Goal: Information Seeking & Learning: Learn about a topic

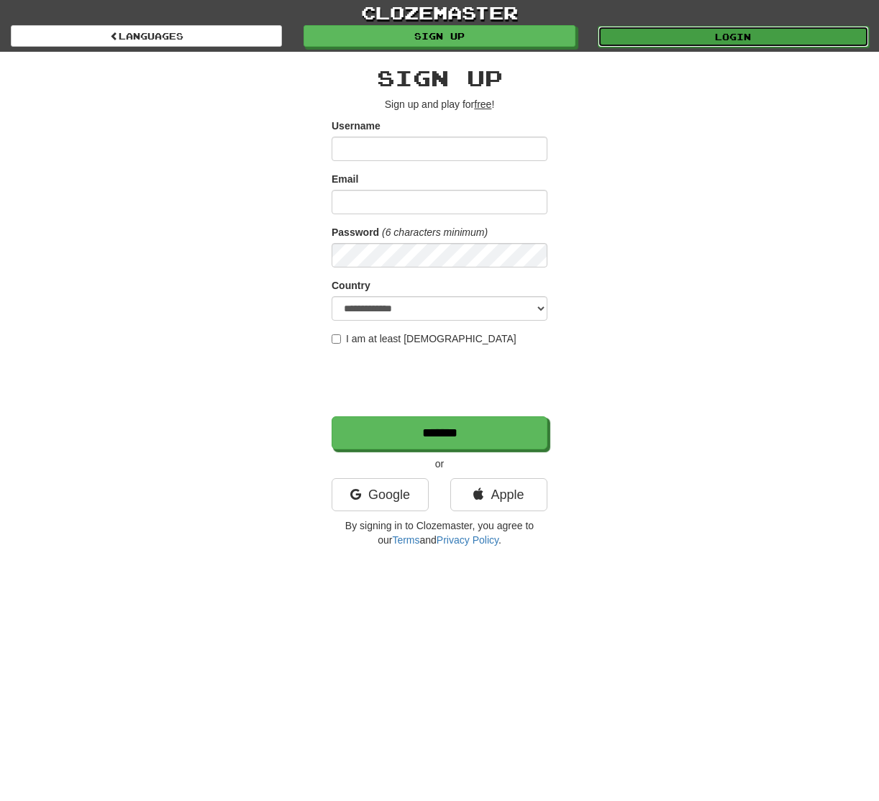
click at [675, 36] on link "Login" at bounding box center [733, 37] width 271 height 22
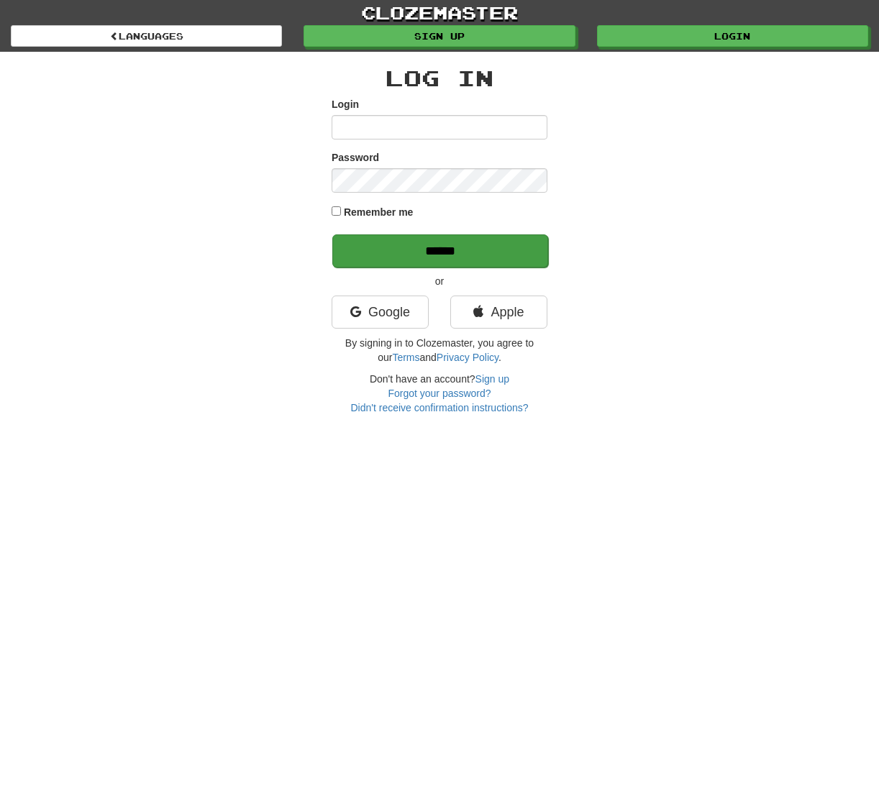
type input "**********"
click at [450, 246] on input "******" at bounding box center [440, 250] width 216 height 33
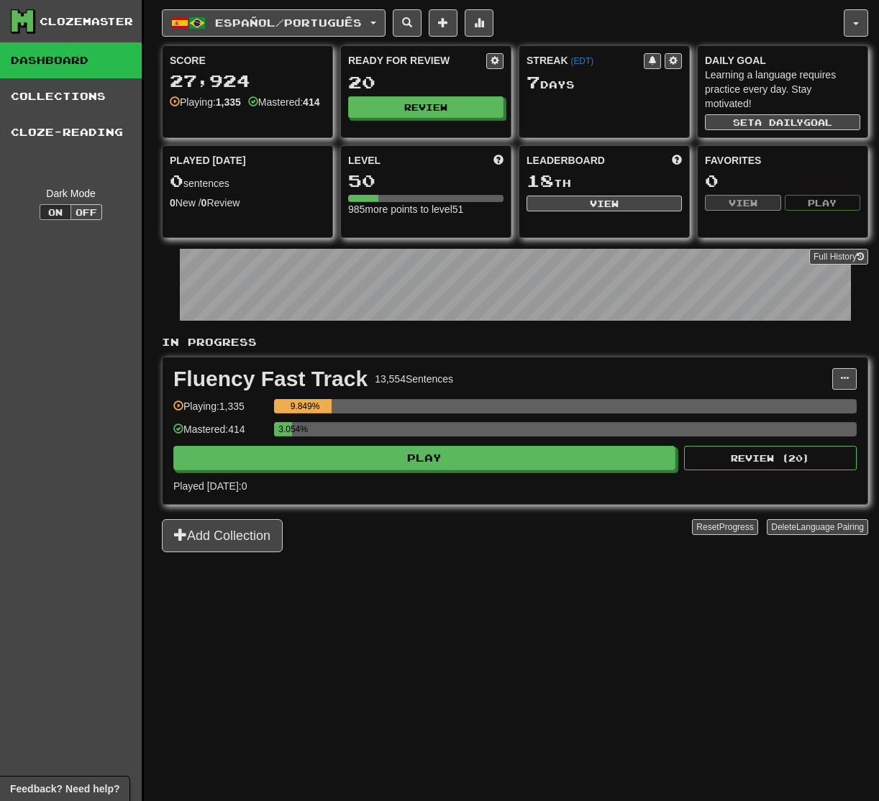
click at [403, 117] on div "Ready for Review 20 Review" at bounding box center [426, 85] width 170 height 79
click at [406, 114] on button "Review" at bounding box center [426, 108] width 155 height 22
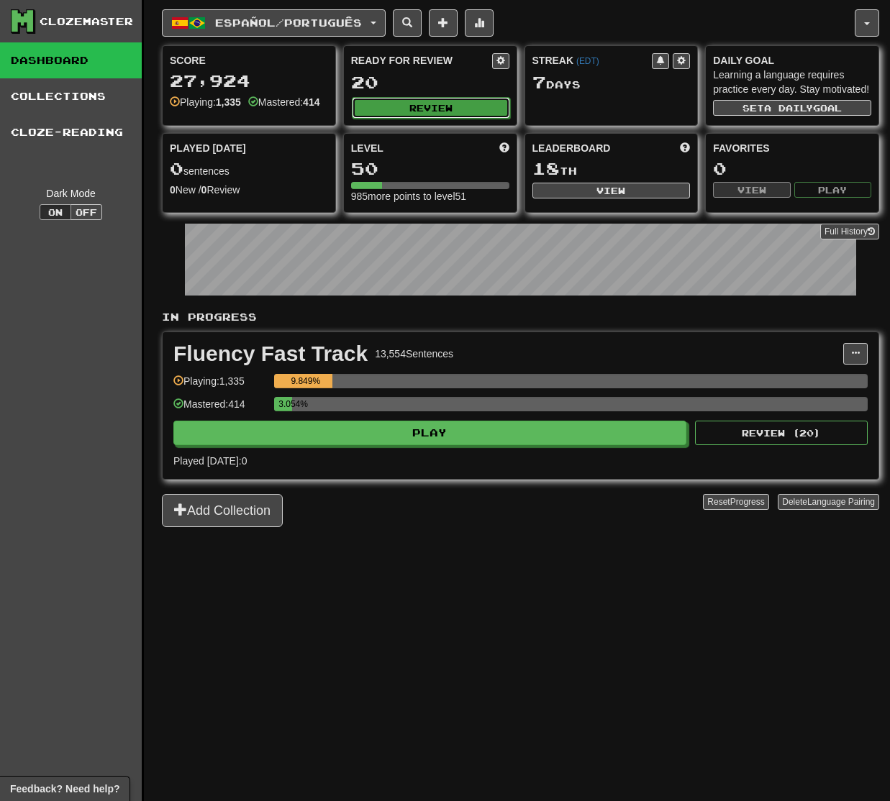
select select "**"
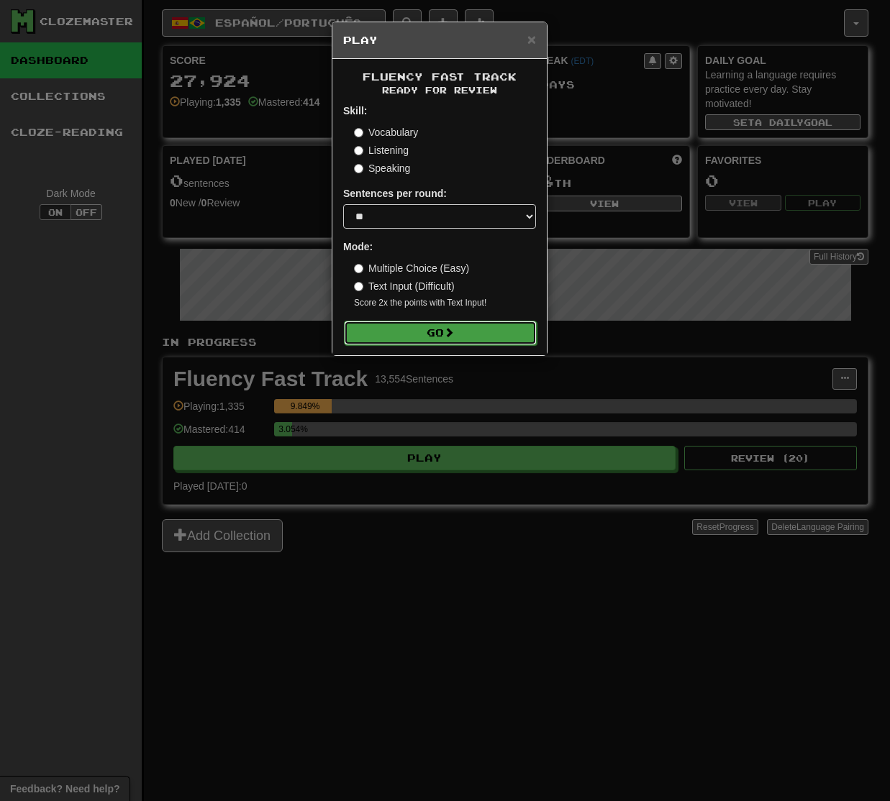
click at [460, 330] on button "Go" at bounding box center [440, 333] width 193 height 24
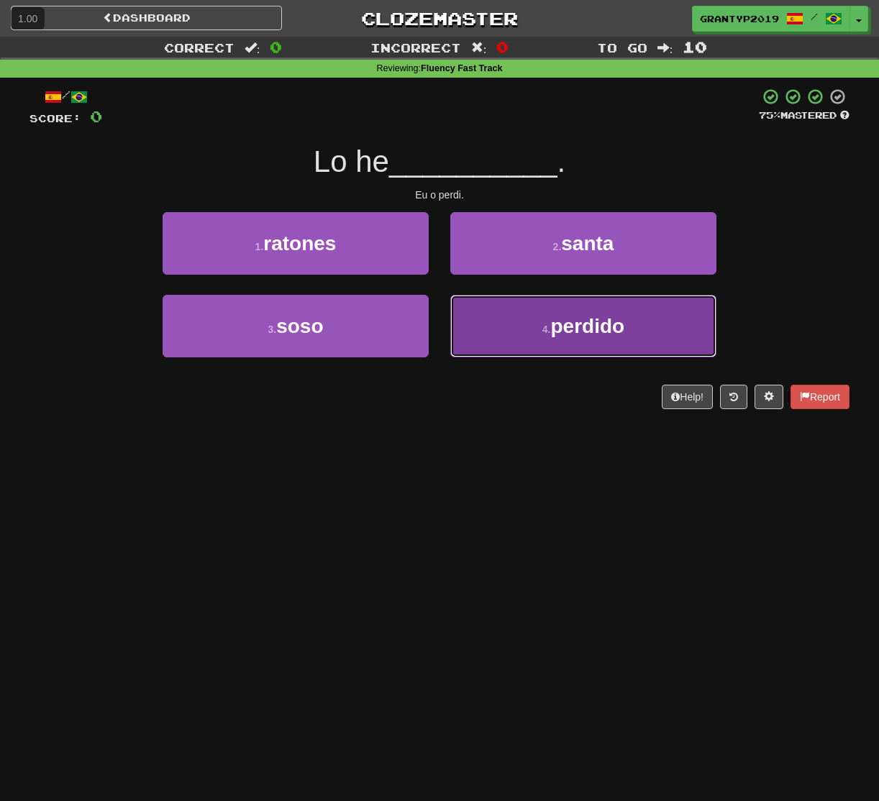
click at [550, 314] on button "4 . perdido" at bounding box center [583, 326] width 266 height 63
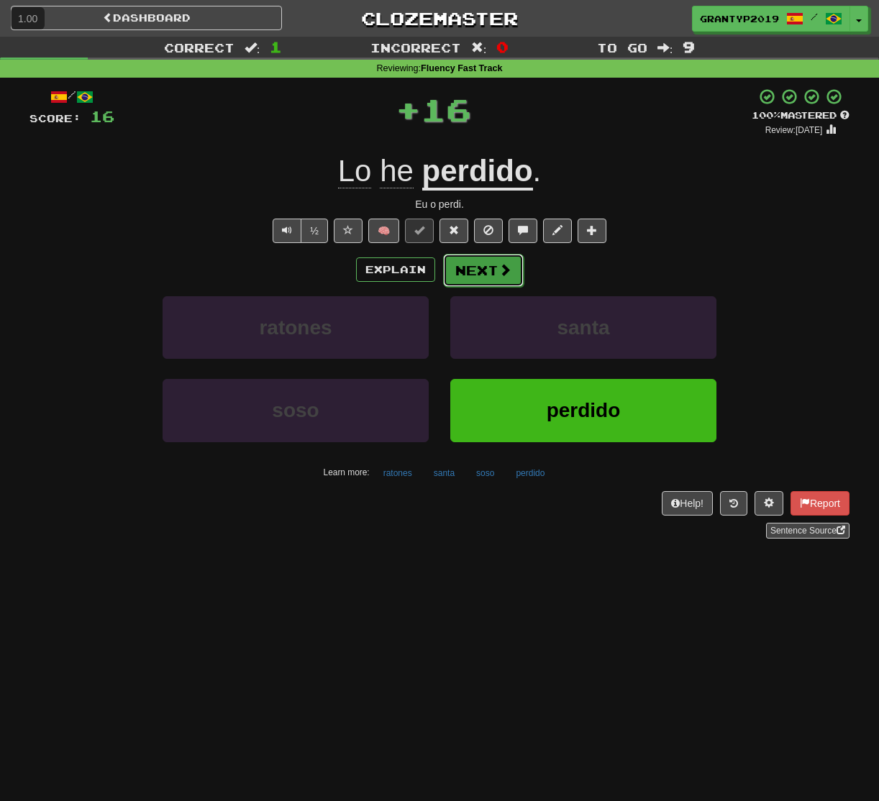
click at [480, 265] on button "Next" at bounding box center [483, 270] width 81 height 33
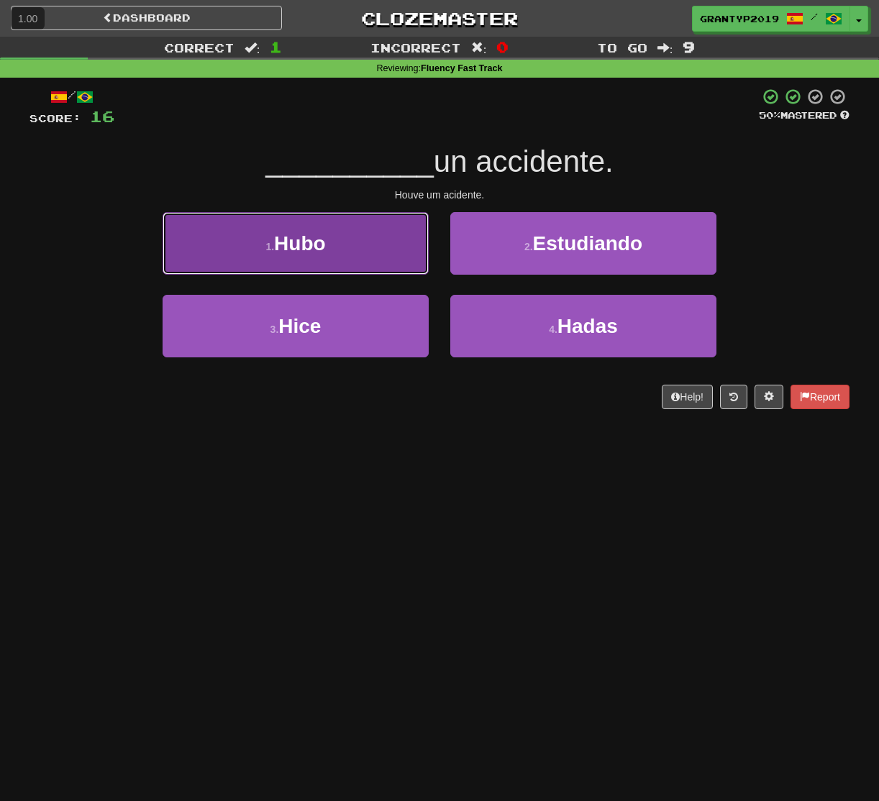
click at [365, 255] on button "1 . Hubo" at bounding box center [296, 243] width 266 height 63
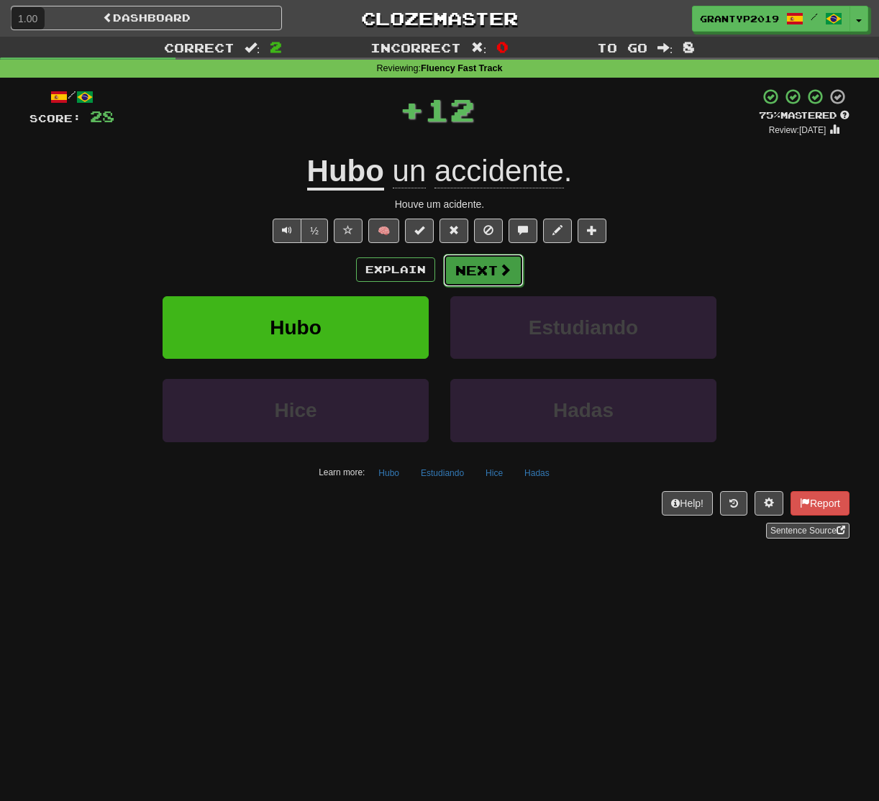
click at [489, 279] on button "Next" at bounding box center [483, 270] width 81 height 33
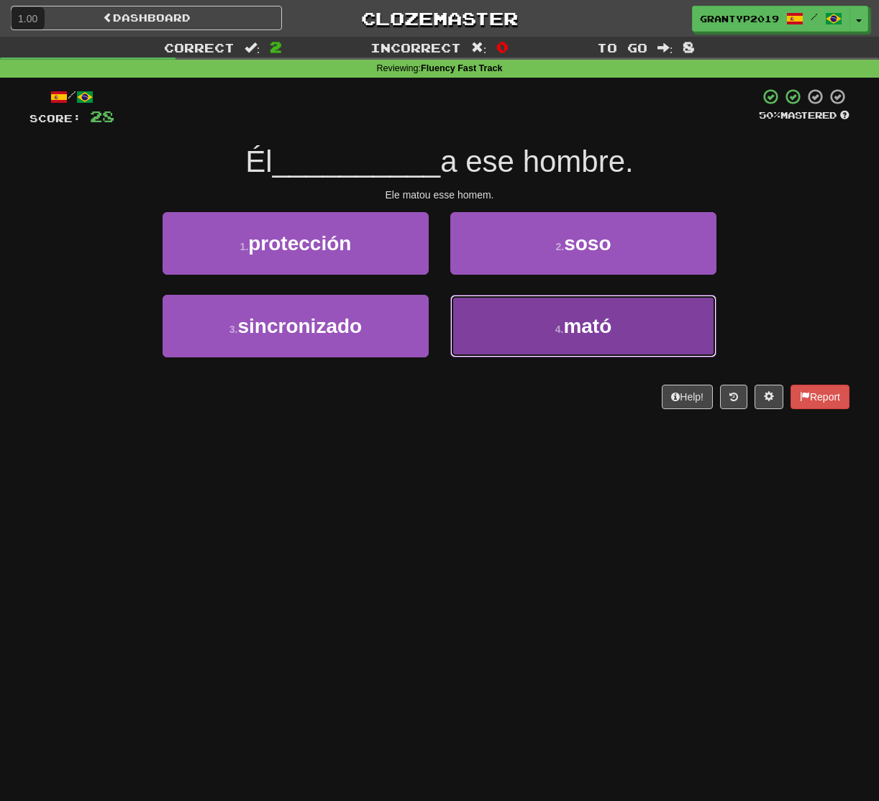
click at [591, 324] on span "mató" at bounding box center [587, 326] width 48 height 22
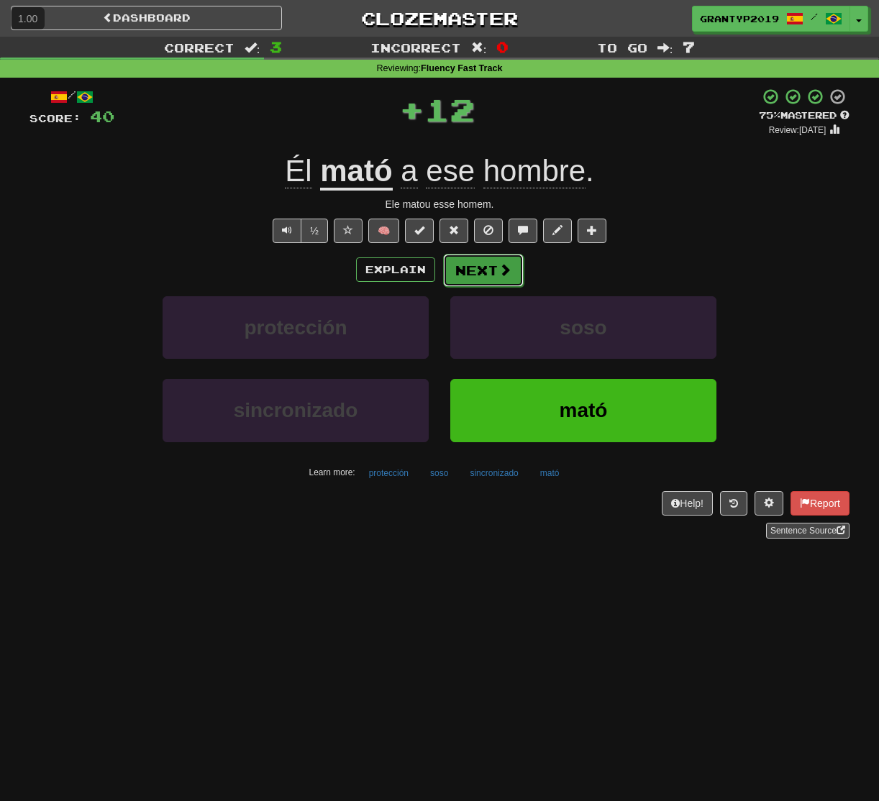
click at [503, 273] on span at bounding box center [504, 269] width 13 height 13
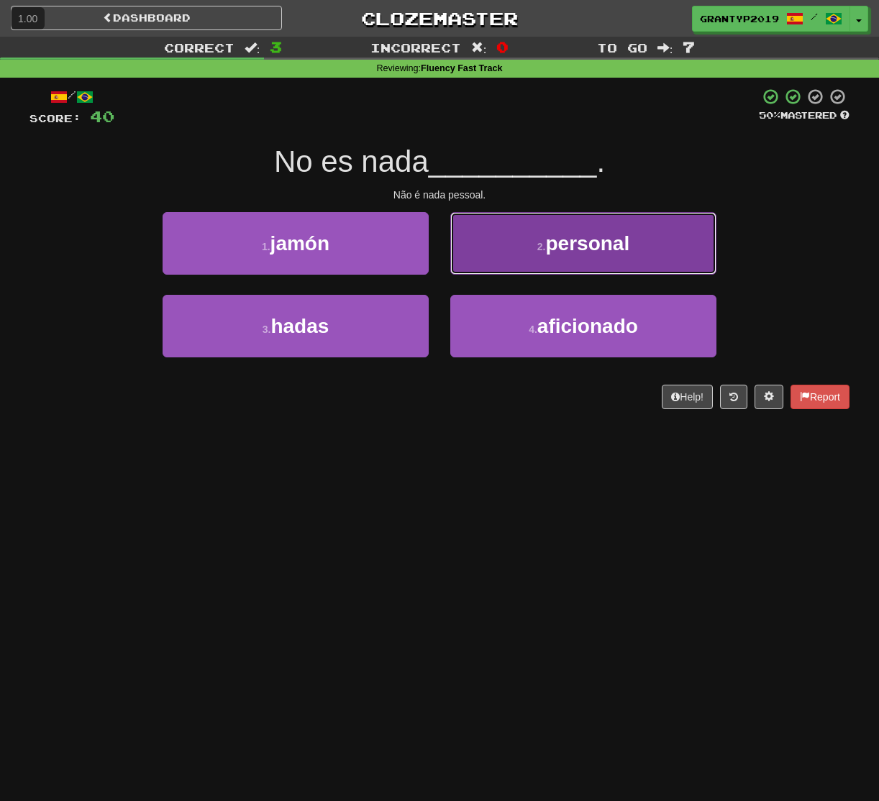
click at [516, 237] on button "2 . personal" at bounding box center [583, 243] width 266 height 63
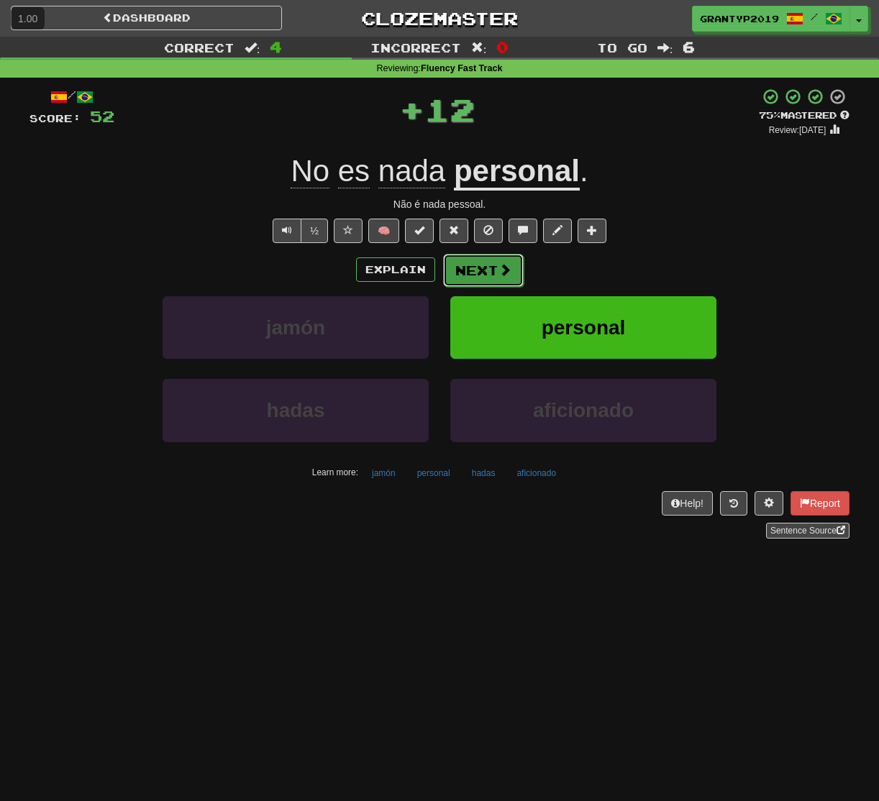
click at [509, 275] on span at bounding box center [504, 269] width 13 height 13
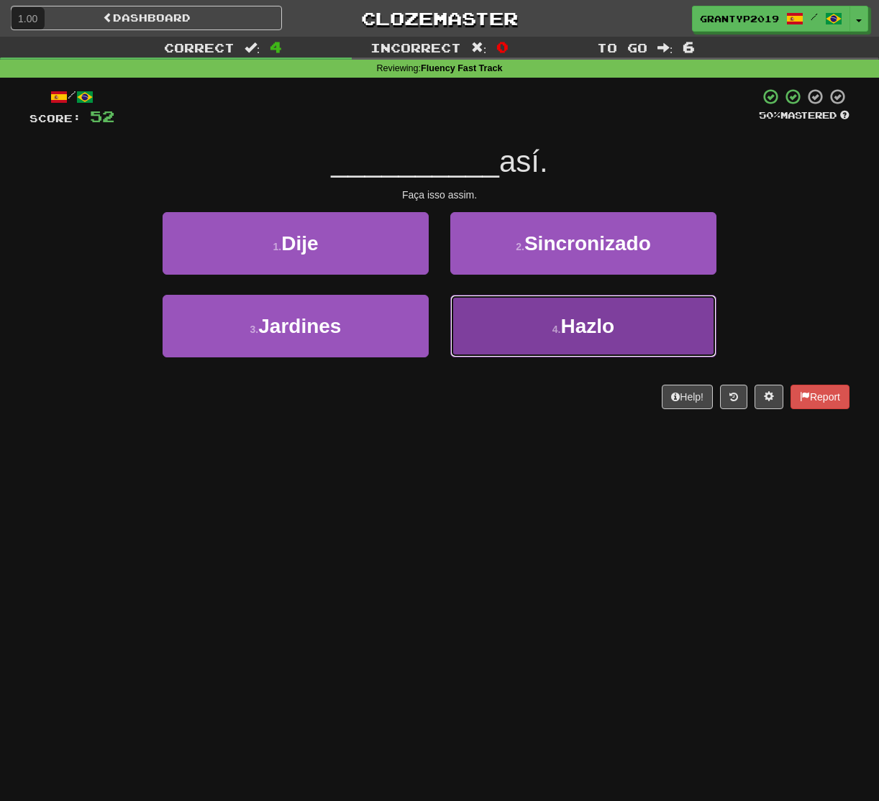
click at [495, 316] on button "4 . Hazlo" at bounding box center [583, 326] width 266 height 63
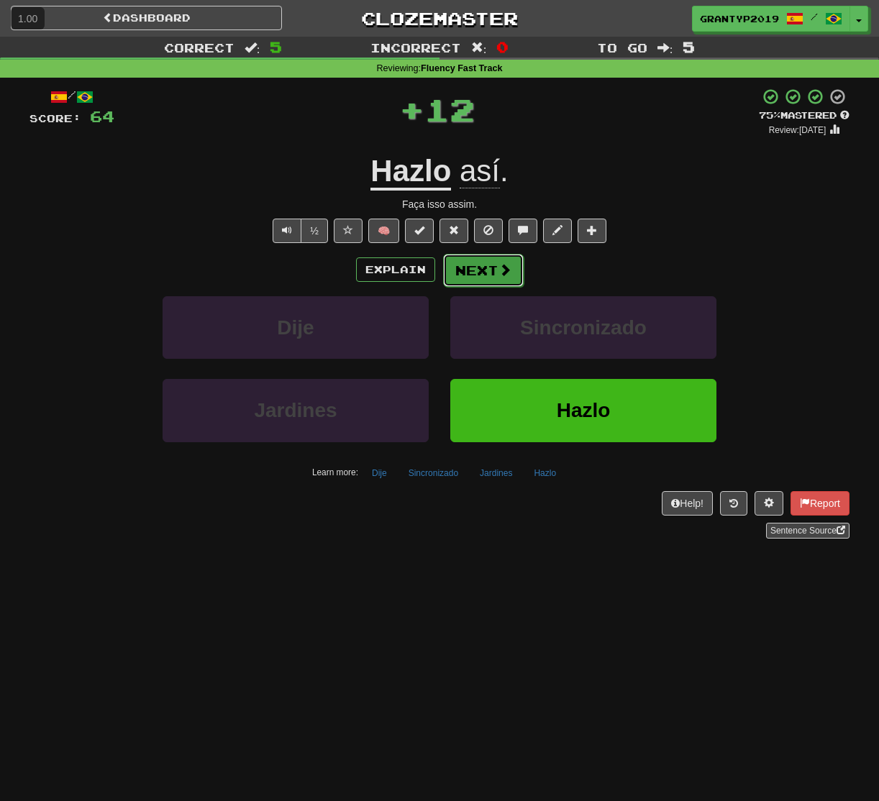
click at [491, 269] on button "Next" at bounding box center [483, 270] width 81 height 33
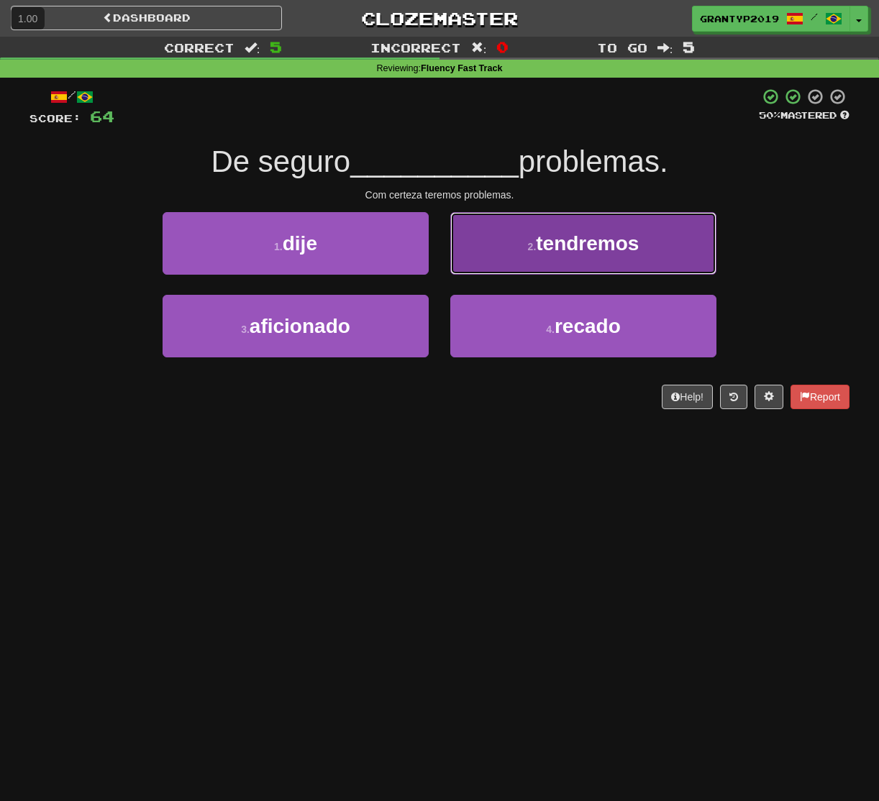
click at [528, 270] on button "2 . tendremos" at bounding box center [583, 243] width 266 height 63
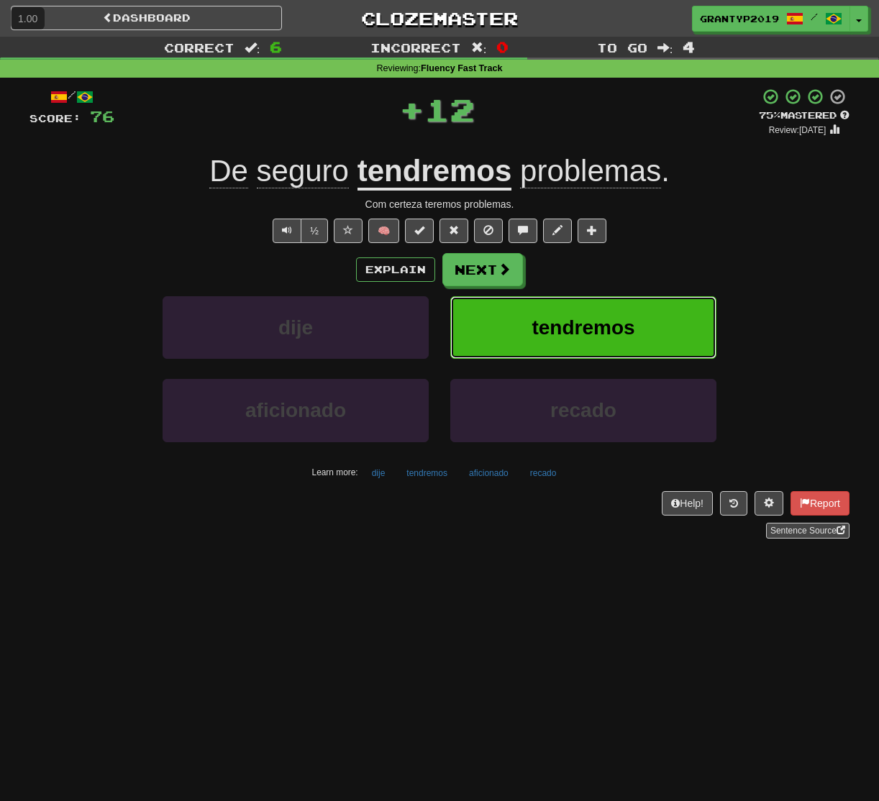
click at [518, 311] on button "tendremos" at bounding box center [583, 327] width 266 height 63
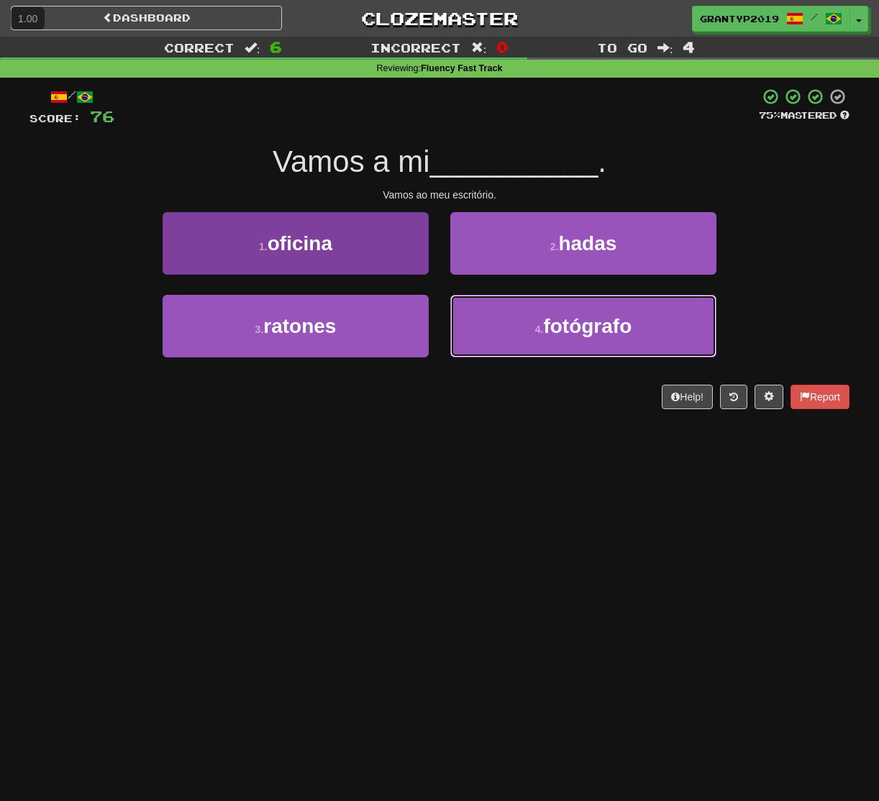
drag, startPoint x: 509, startPoint y: 326, endPoint x: 383, endPoint y: 219, distance: 165.4
click at [377, 295] on div "3 . ratones 4 . fotógrafo" at bounding box center [439, 336] width 863 height 83
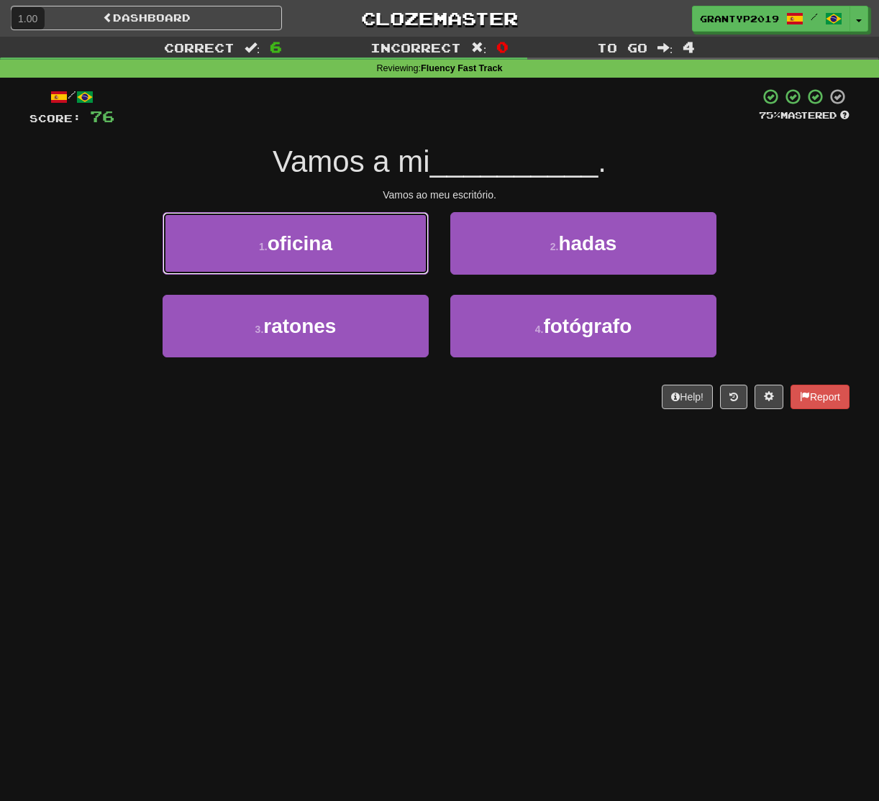
click at [330, 240] on span "oficina" at bounding box center [300, 243] width 65 height 22
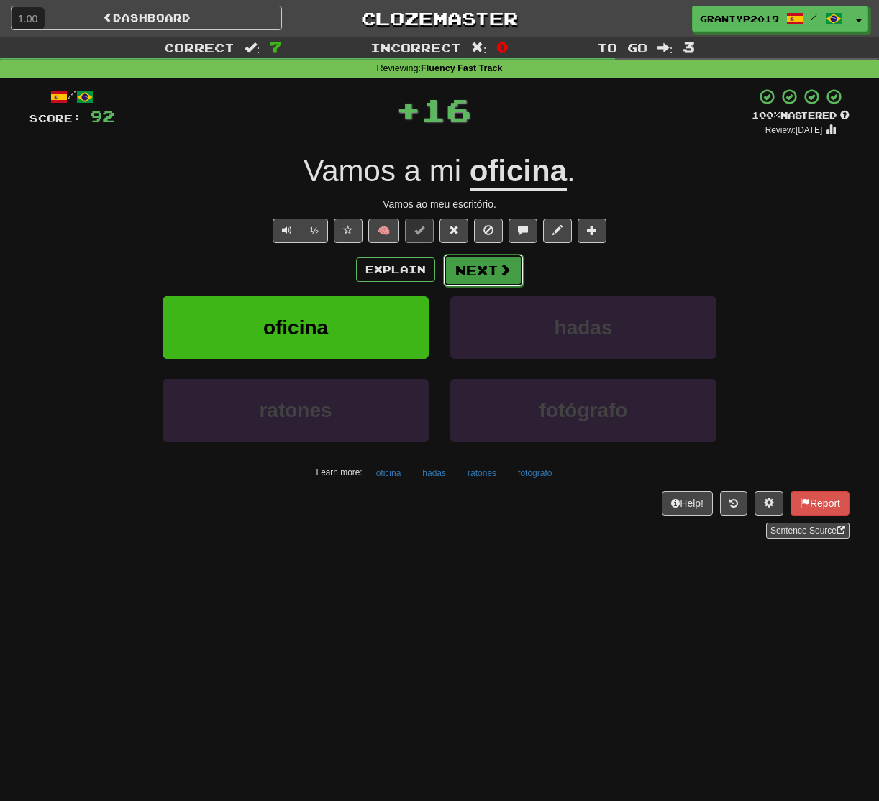
click at [489, 261] on button "Next" at bounding box center [483, 270] width 81 height 33
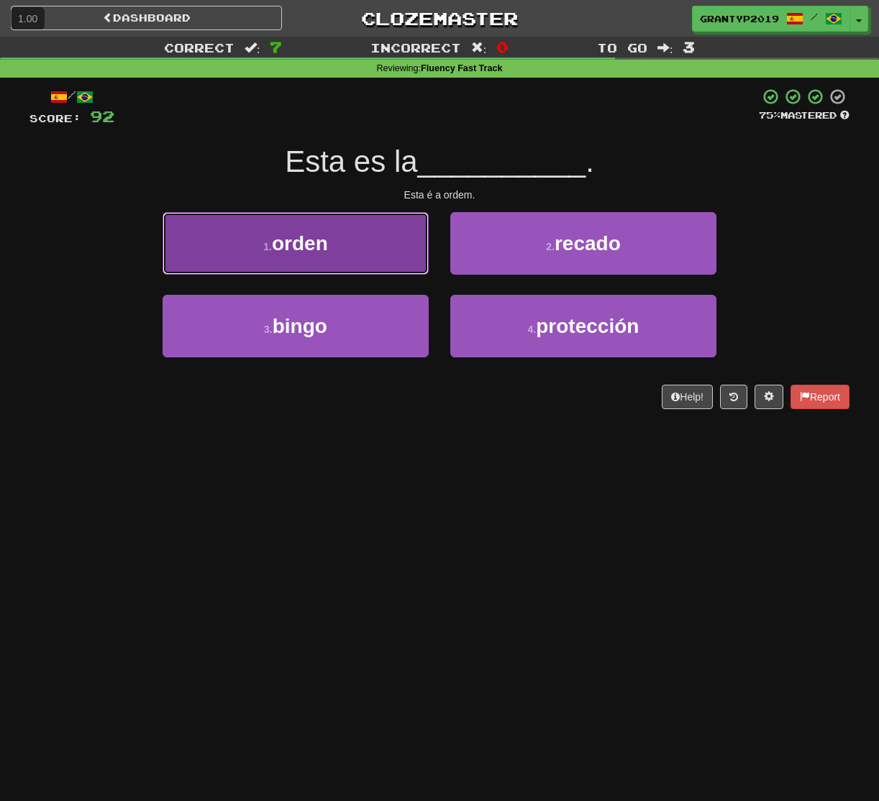
click at [364, 252] on button "1 . orden" at bounding box center [296, 243] width 266 height 63
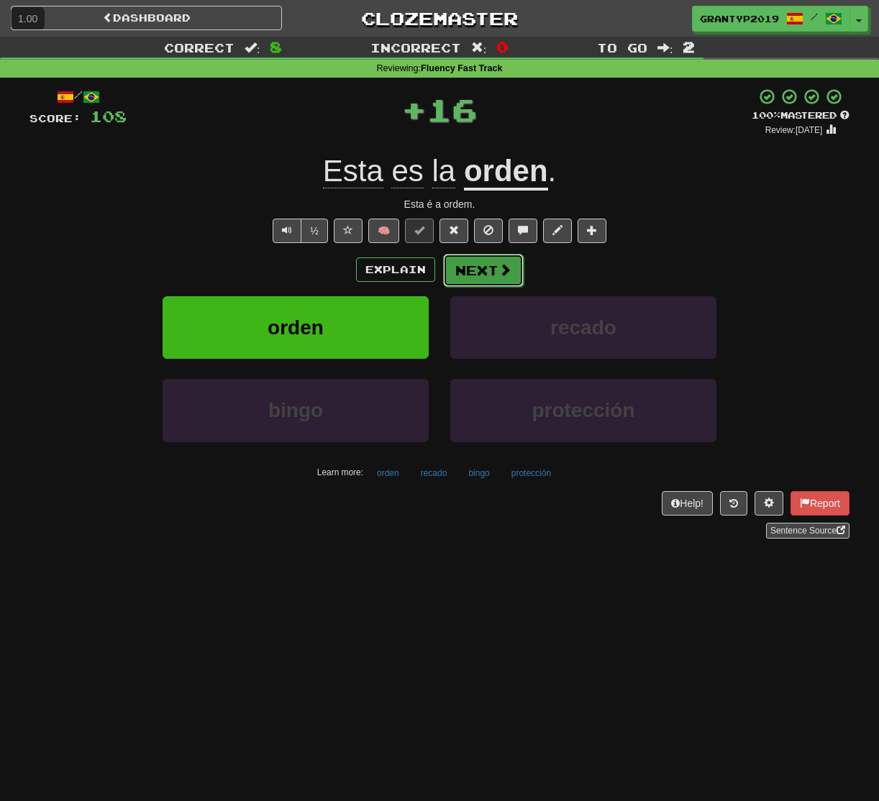
click at [460, 269] on button "Next" at bounding box center [483, 270] width 81 height 33
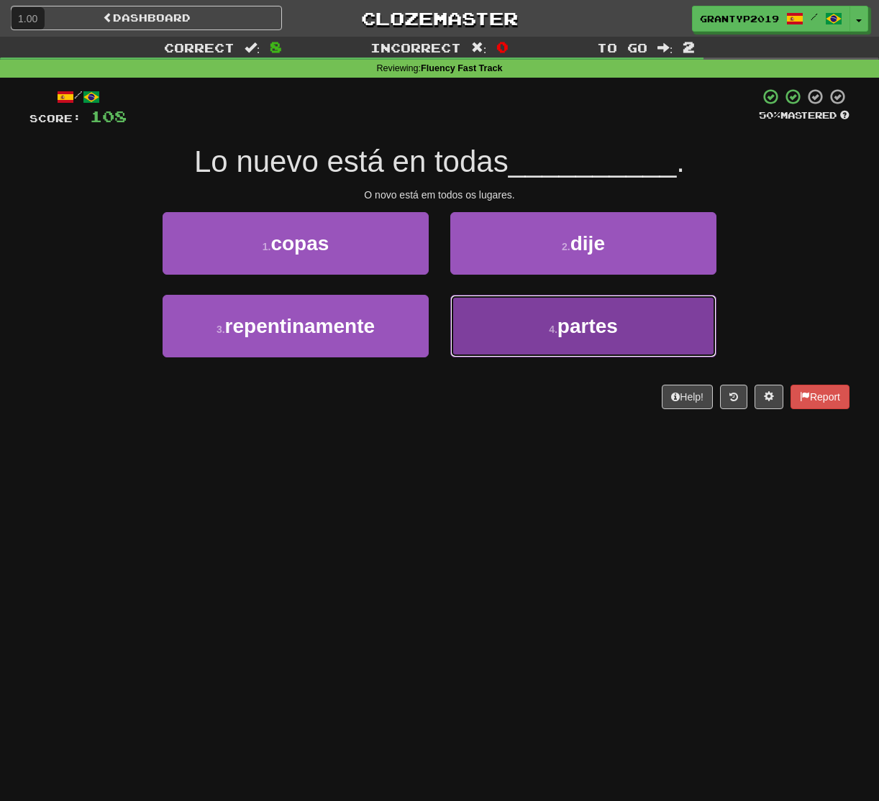
click at [506, 327] on button "4 . partes" at bounding box center [583, 326] width 266 height 63
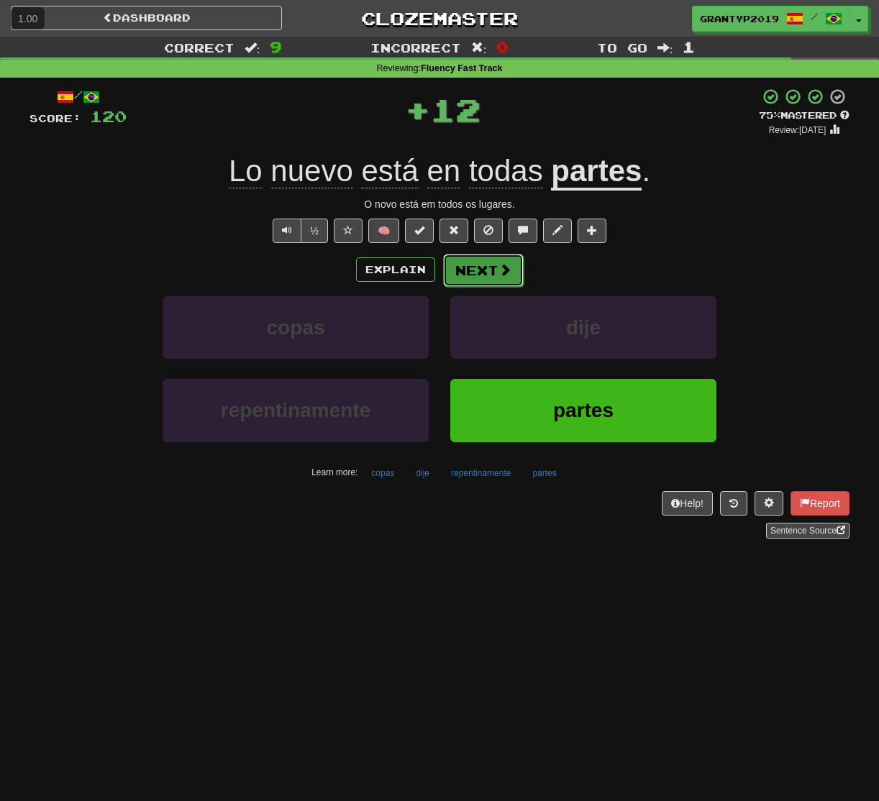
click at [468, 255] on button "Next" at bounding box center [483, 270] width 81 height 33
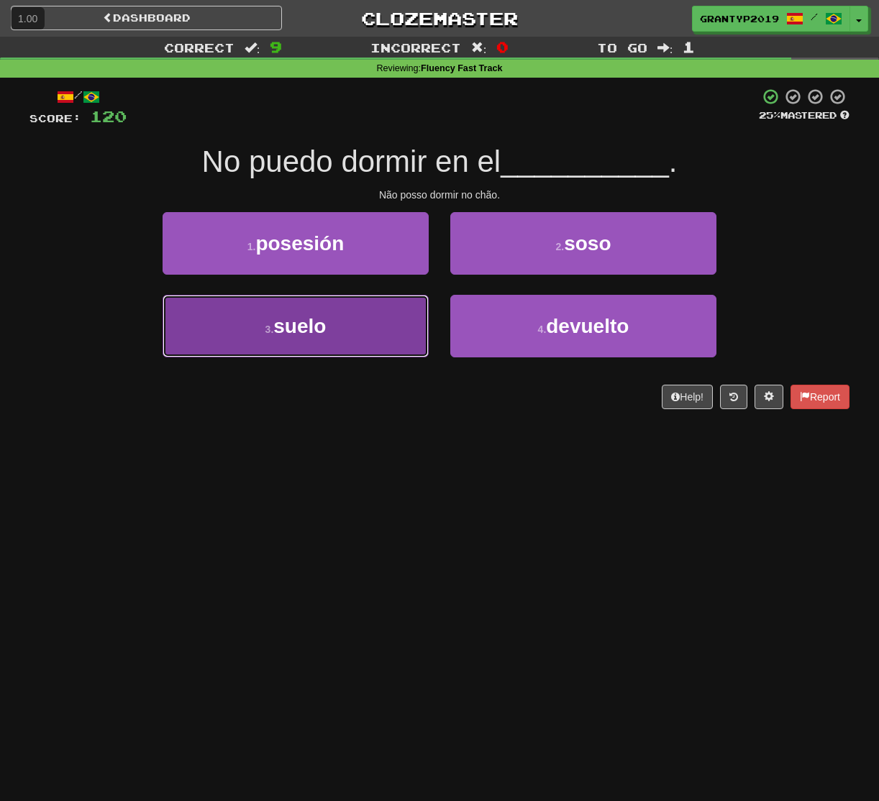
click at [325, 312] on button "3 . suelo" at bounding box center [296, 326] width 266 height 63
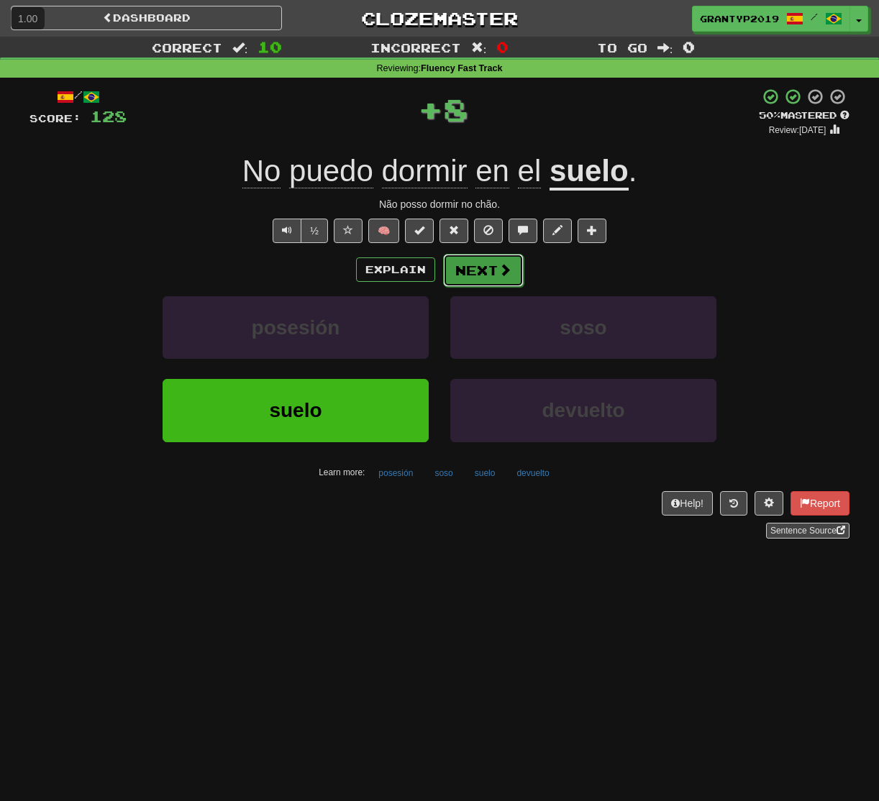
click at [470, 275] on button "Next" at bounding box center [483, 270] width 81 height 33
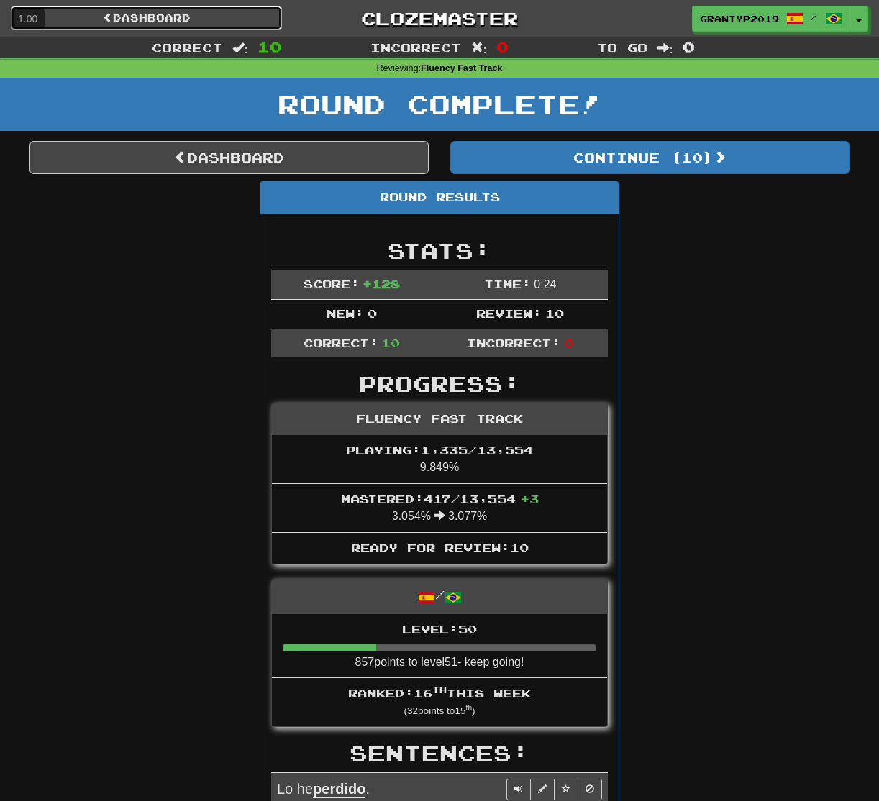
click at [208, 17] on link "Dashboard" at bounding box center [146, 18] width 271 height 24
